Goal: Transaction & Acquisition: Book appointment/travel/reservation

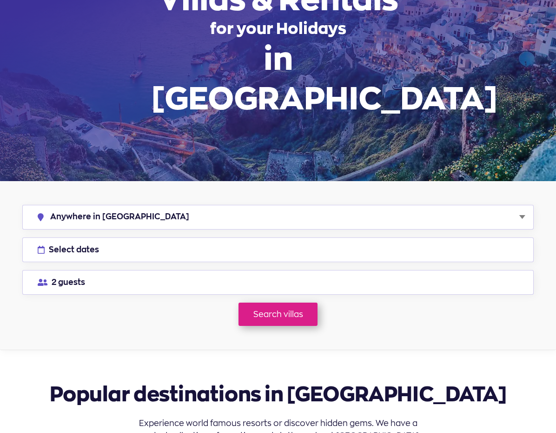
scroll to position [103, 0]
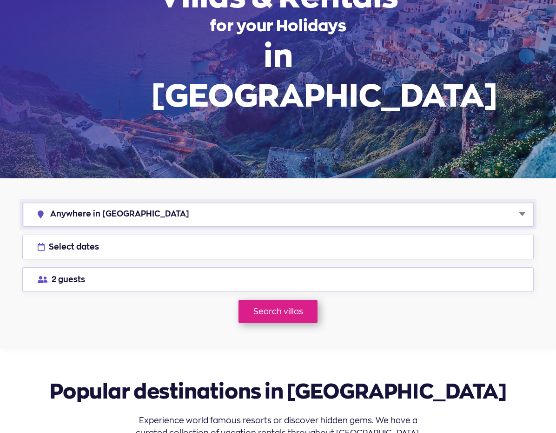
click at [445, 202] on select "Anywhere in Greece Athens Chalkidiki Corfu Crete Kefalonia Milos Mykonos Naxos …" at bounding box center [278, 214] width 511 height 24
select select "crete"
click at [276, 234] on button "Select dates" at bounding box center [278, 246] width 512 height 25
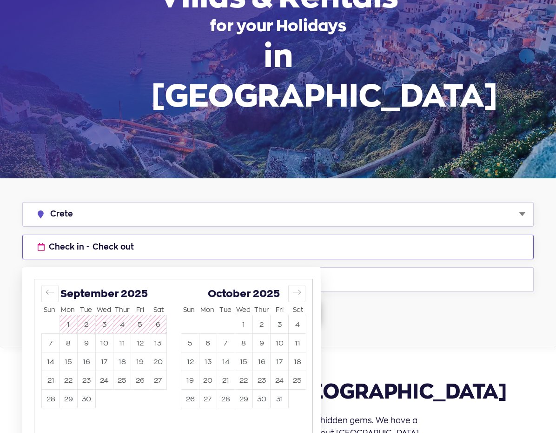
click at [295, 287] on icon "Move forward to switch to the next month." at bounding box center [297, 291] width 9 height 9
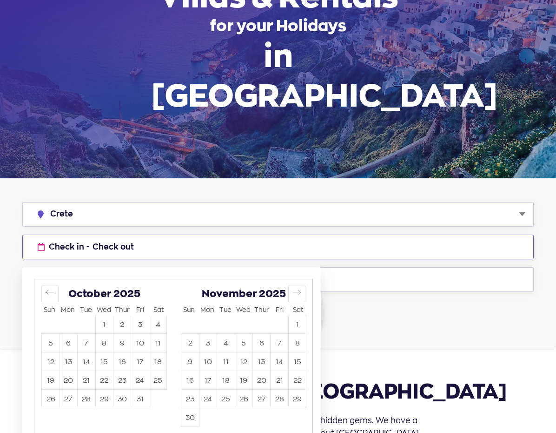
click at [297, 287] on icon "Move forward to switch to the next month." at bounding box center [297, 291] width 9 height 9
click at [294, 287] on icon "Move forward to switch to the next month." at bounding box center [297, 291] width 9 height 9
click at [297, 287] on icon "Move forward to switch to the next month." at bounding box center [297, 291] width 9 height 9
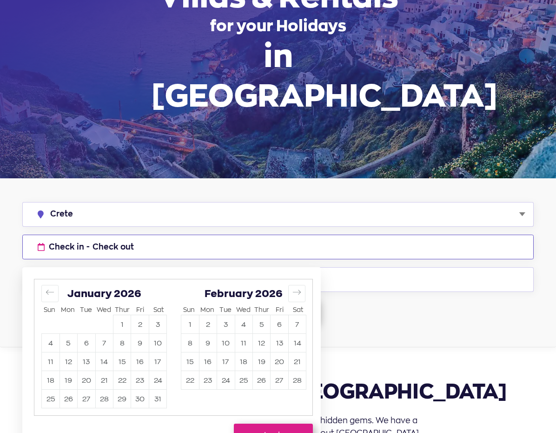
click at [294, 287] on icon "Move forward to switch to the next month." at bounding box center [297, 291] width 9 height 9
click at [290, 285] on button "Move forward to switch to the next month." at bounding box center [296, 293] width 17 height 17
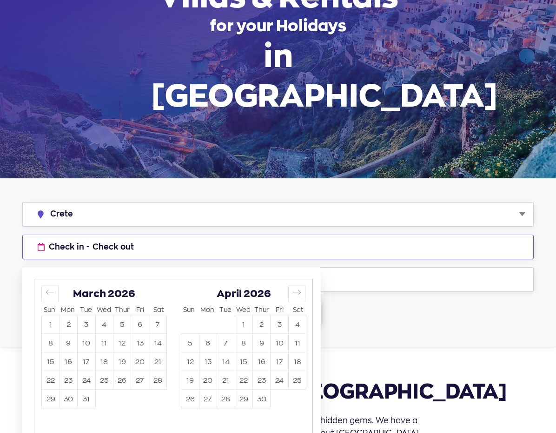
click at [294, 287] on icon "Move forward to switch to the next month." at bounding box center [297, 291] width 9 height 9
click at [295, 287] on icon "Move forward to switch to the next month." at bounding box center [297, 291] width 9 height 9
click at [293, 287] on icon "Move forward to switch to the next month." at bounding box center [297, 291] width 9 height 9
click at [289, 285] on button "Move forward to switch to the next month." at bounding box center [296, 293] width 17 height 17
click at [224, 334] on button "4" at bounding box center [225, 343] width 17 height 18
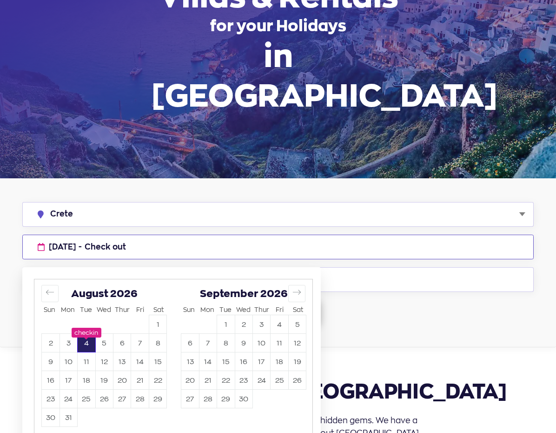
click at [87, 352] on button "11" at bounding box center [86, 361] width 17 height 18
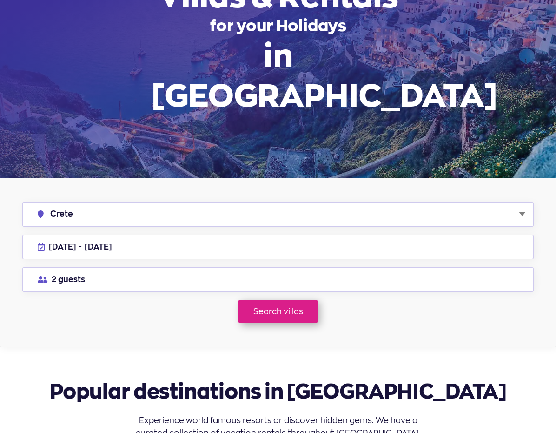
click at [280, 300] on link "Search villas" at bounding box center [278, 311] width 79 height 23
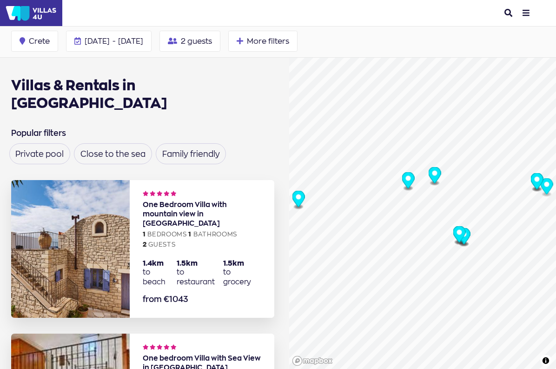
click at [212, 41] on span "2 guests" at bounding box center [196, 40] width 31 height 7
type input "2"
type input "0"
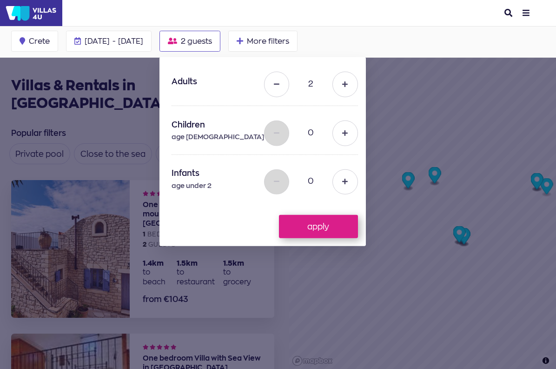
click at [357, 92] on button at bounding box center [345, 84] width 25 height 25
click at [353, 82] on button at bounding box center [345, 84] width 25 height 25
click at [358, 81] on button at bounding box center [345, 84] width 25 height 25
click at [357, 79] on button at bounding box center [345, 84] width 25 height 25
click at [348, 81] on icon at bounding box center [345, 84] width 6 height 7
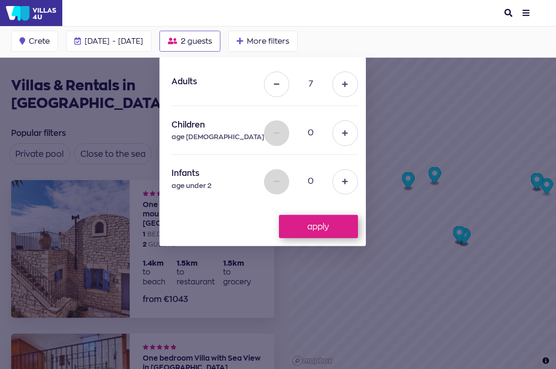
click at [348, 84] on icon at bounding box center [345, 84] width 6 height 7
click at [354, 81] on button at bounding box center [345, 84] width 25 height 25
click at [348, 82] on icon at bounding box center [345, 84] width 6 height 7
click at [358, 83] on button at bounding box center [345, 84] width 25 height 25
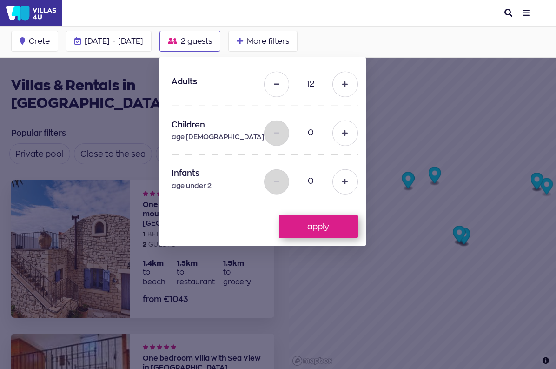
click at [358, 86] on button at bounding box center [345, 84] width 25 height 25
click at [358, 83] on button at bounding box center [345, 84] width 25 height 25
click at [358, 81] on button at bounding box center [345, 84] width 25 height 25
click at [283, 87] on button at bounding box center [276, 84] width 25 height 25
click at [280, 83] on icon at bounding box center [277, 84] width 6 height 7
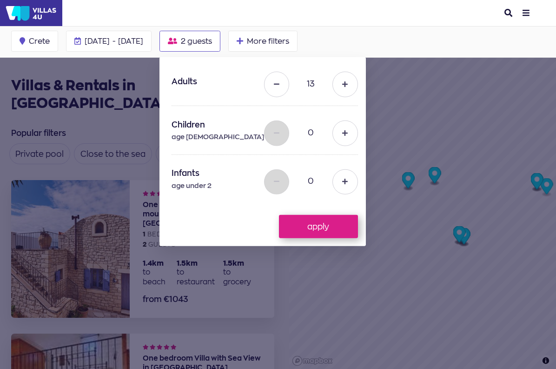
click at [354, 83] on button at bounding box center [345, 84] width 25 height 25
type input "14"
click at [348, 133] on icon at bounding box center [345, 133] width 6 height 7
type input "1"
click at [330, 221] on button "apply" at bounding box center [318, 226] width 79 height 23
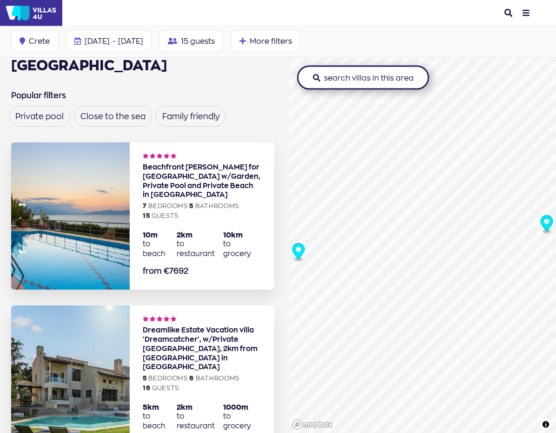
scroll to position [38, 0]
click at [160, 155] on link "more info about Katerina" at bounding box center [202, 215] width 145 height 147
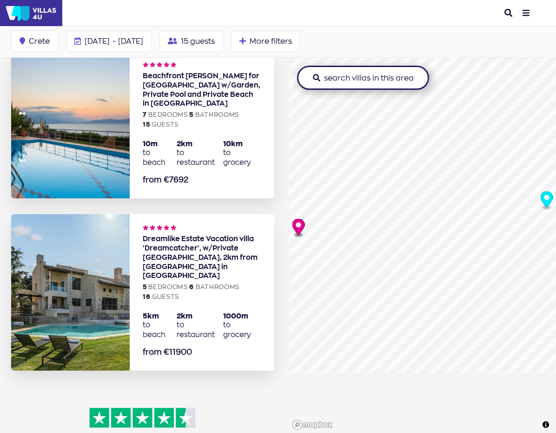
scroll to position [135, 0]
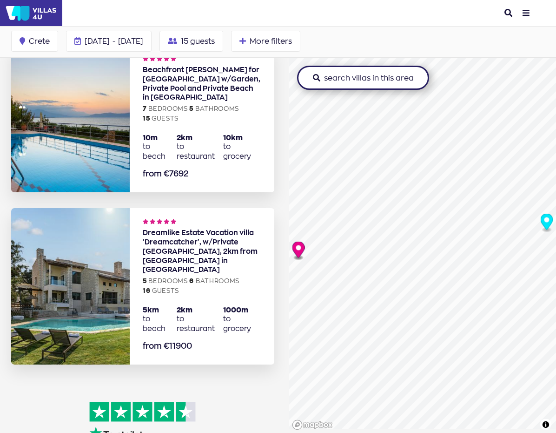
click at [218, 211] on link "more info about Dreamcatcher" at bounding box center [202, 286] width 145 height 156
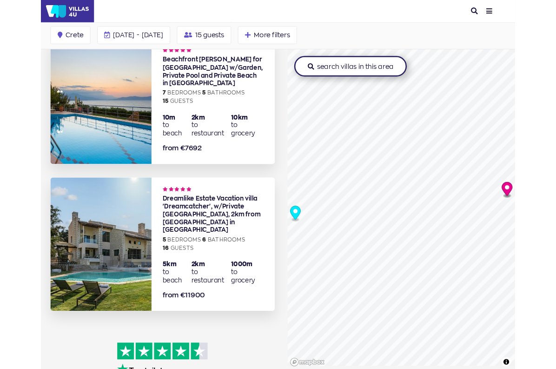
scroll to position [161, 0]
